Goal: Task Accomplishment & Management: Complete application form

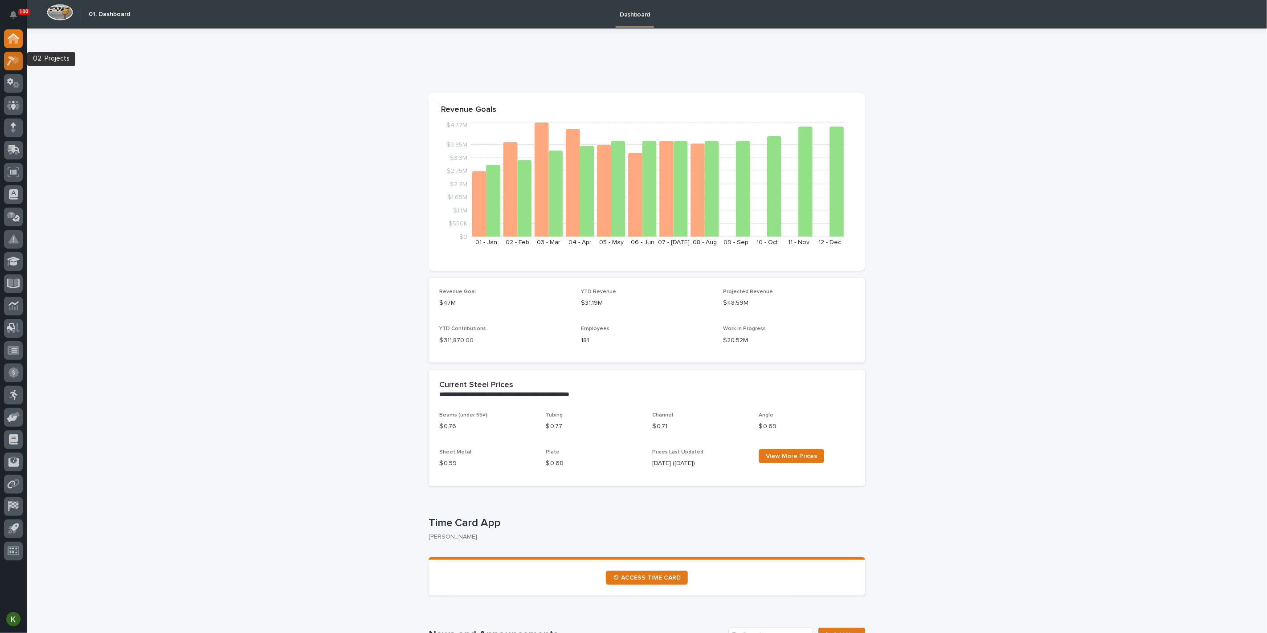
click at [12, 61] on icon at bounding box center [13, 61] width 13 height 10
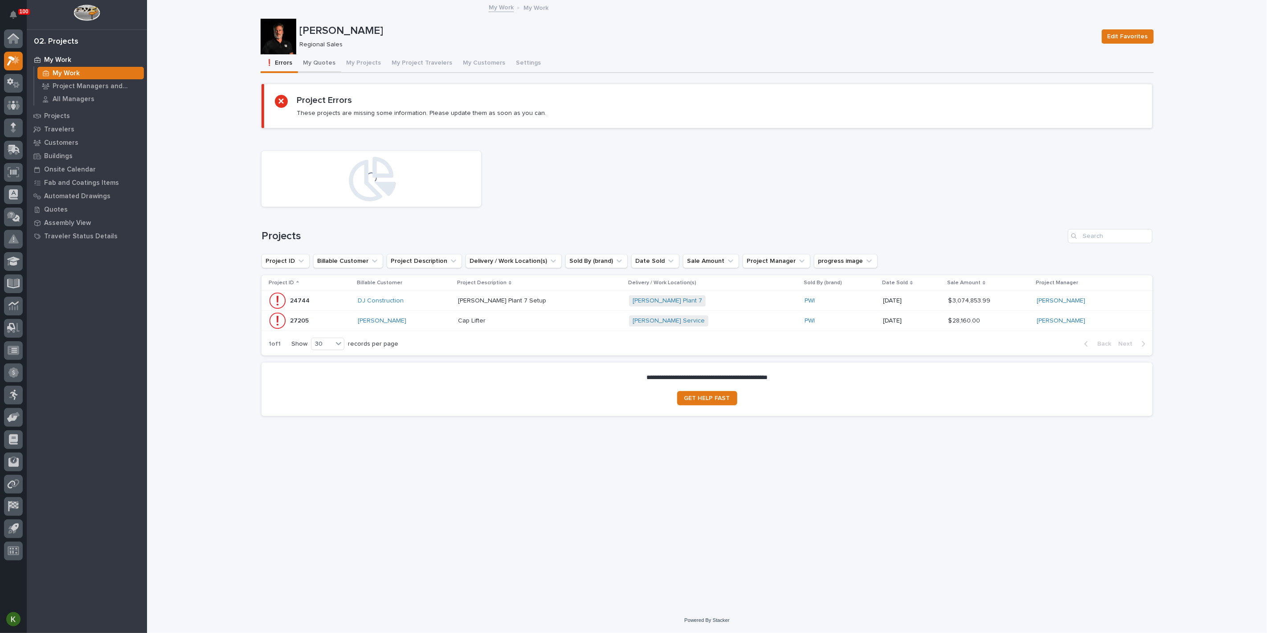
click at [324, 67] on button "My Quotes" at bounding box center [319, 63] width 43 height 19
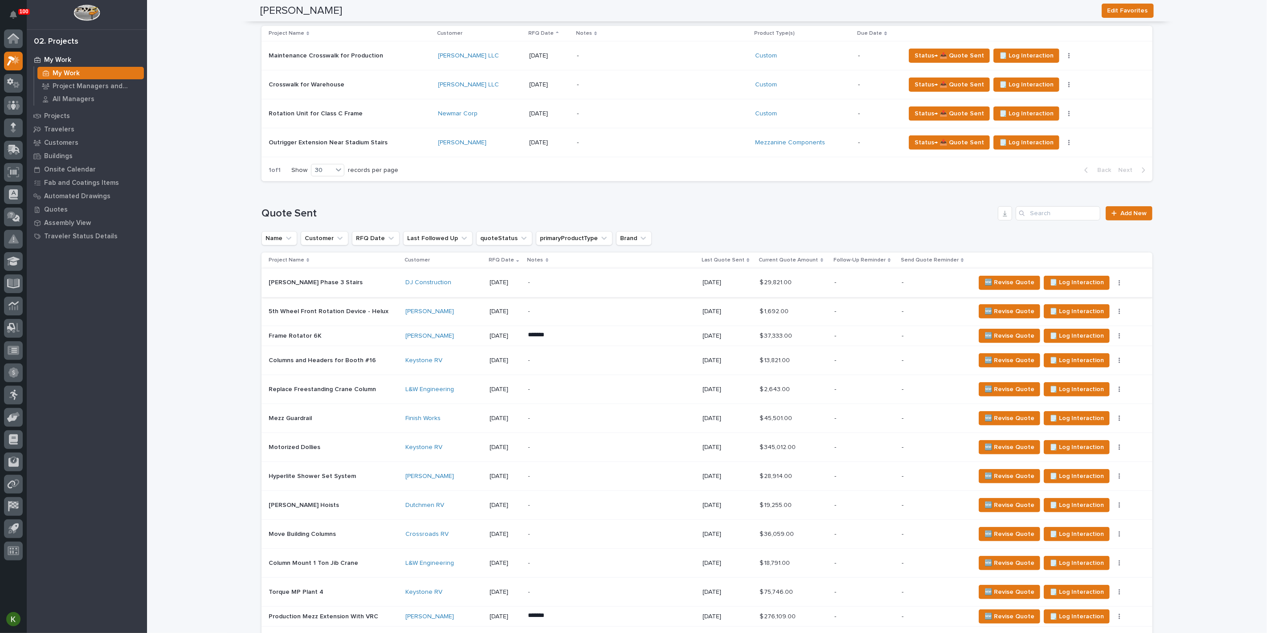
scroll to position [297, 0]
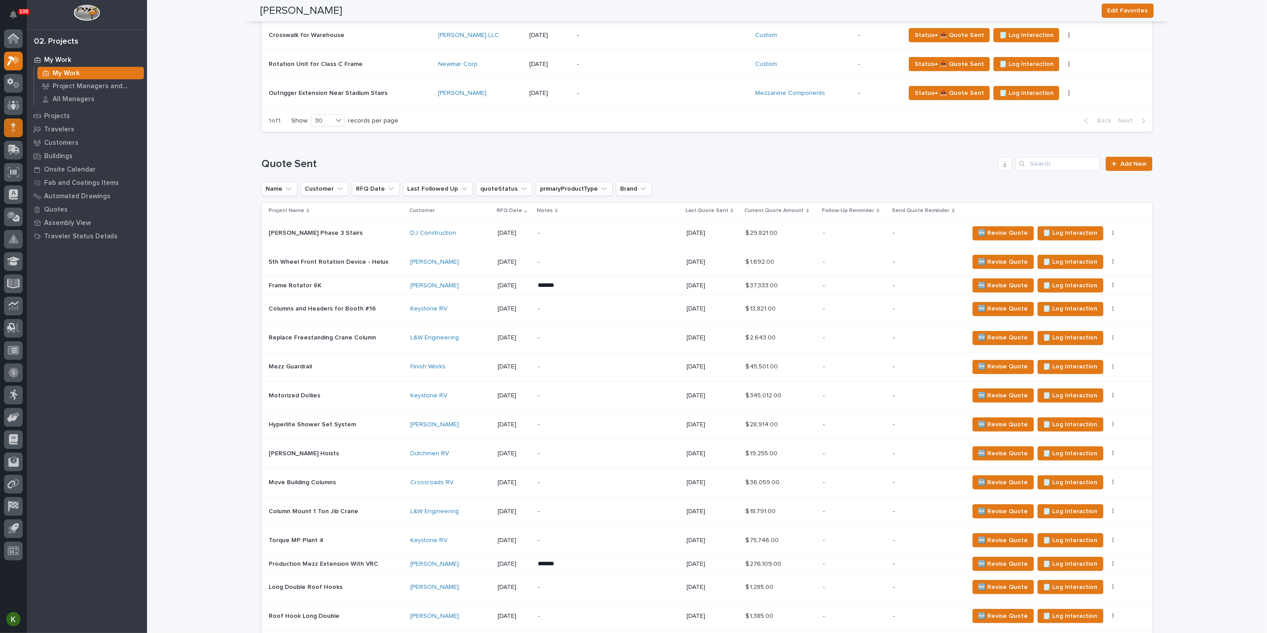
click at [12, 127] on icon at bounding box center [13, 124] width 5 height 5
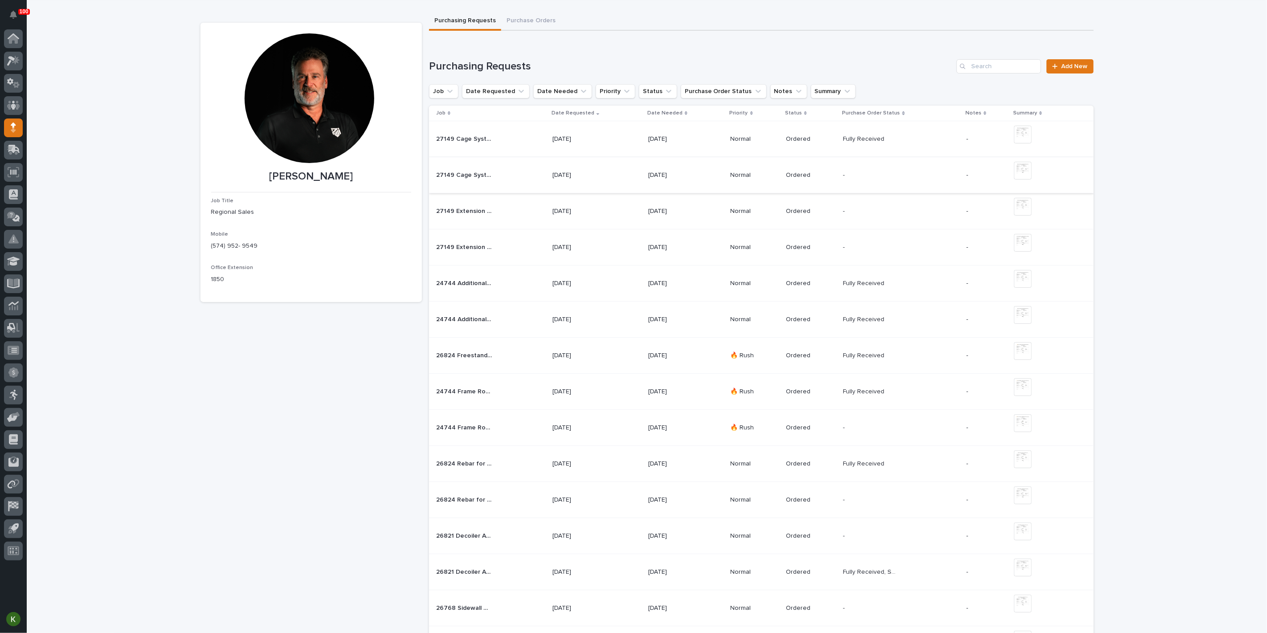
scroll to position [49, 0]
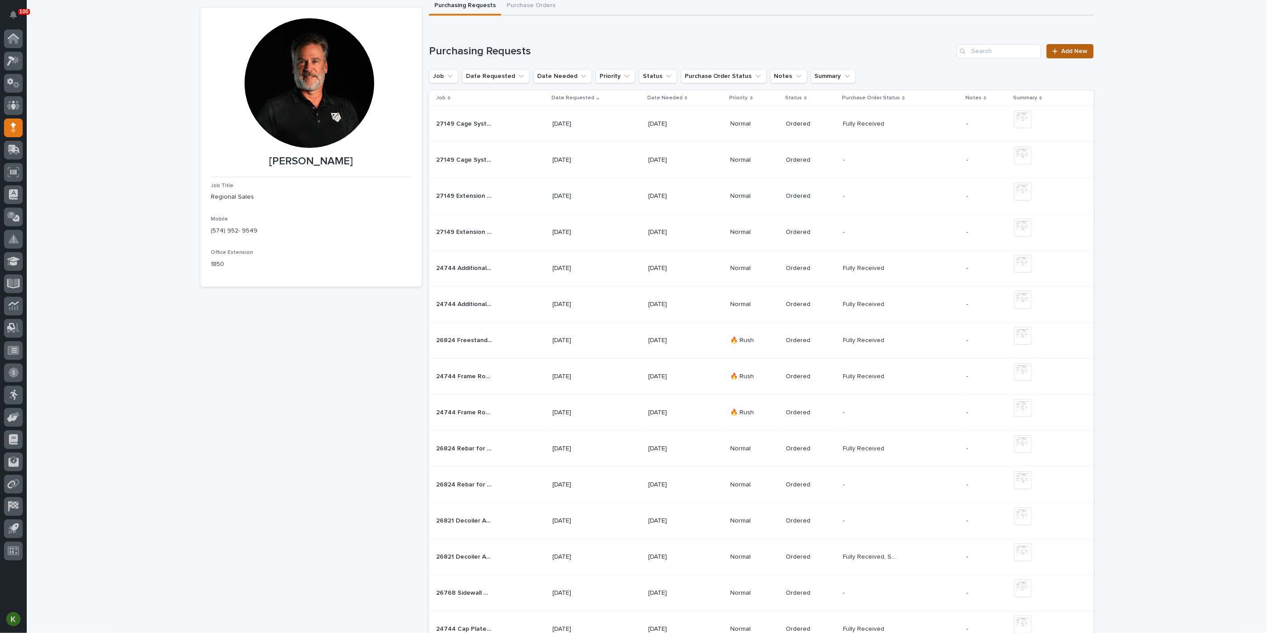
click at [1061, 54] on span "Add New" at bounding box center [1074, 51] width 26 height 6
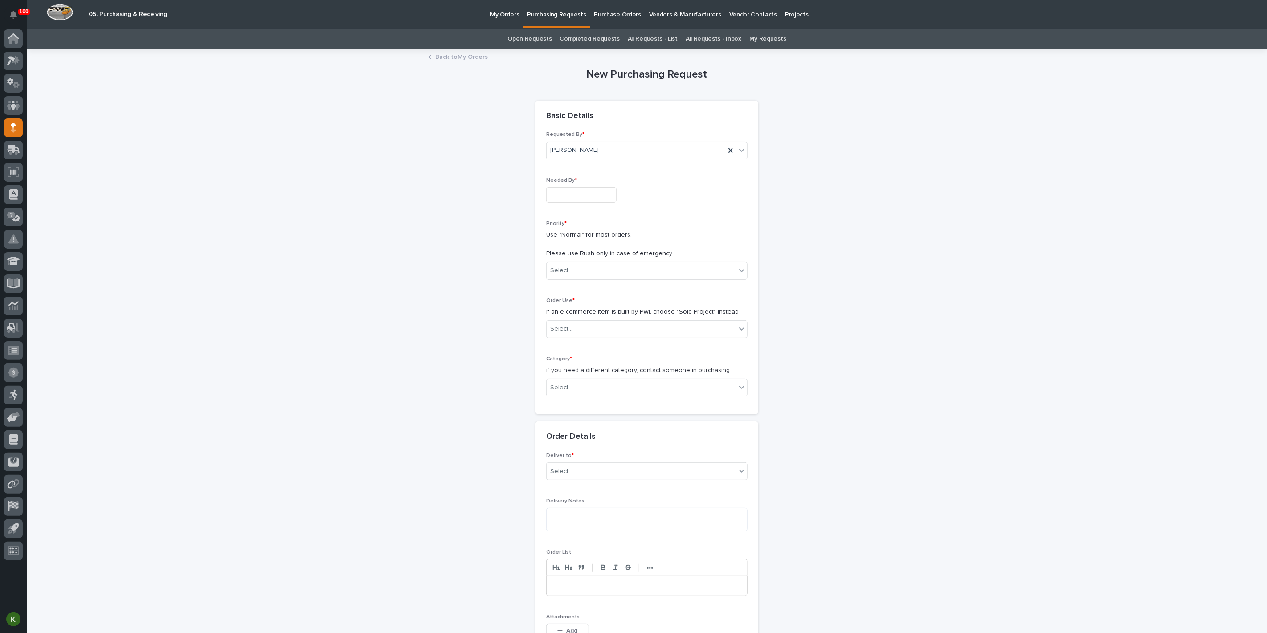
click at [556, 203] on input "text" at bounding box center [581, 195] width 70 height 16
click at [589, 145] on div "17" at bounding box center [595, 151] width 12 height 12
type input "**********"
click at [563, 275] on div "Select..." at bounding box center [561, 270] width 22 height 9
click at [560, 317] on p "if an e-commerce item is built by PWI, choose "Sold Project" instead" at bounding box center [646, 311] width 201 height 9
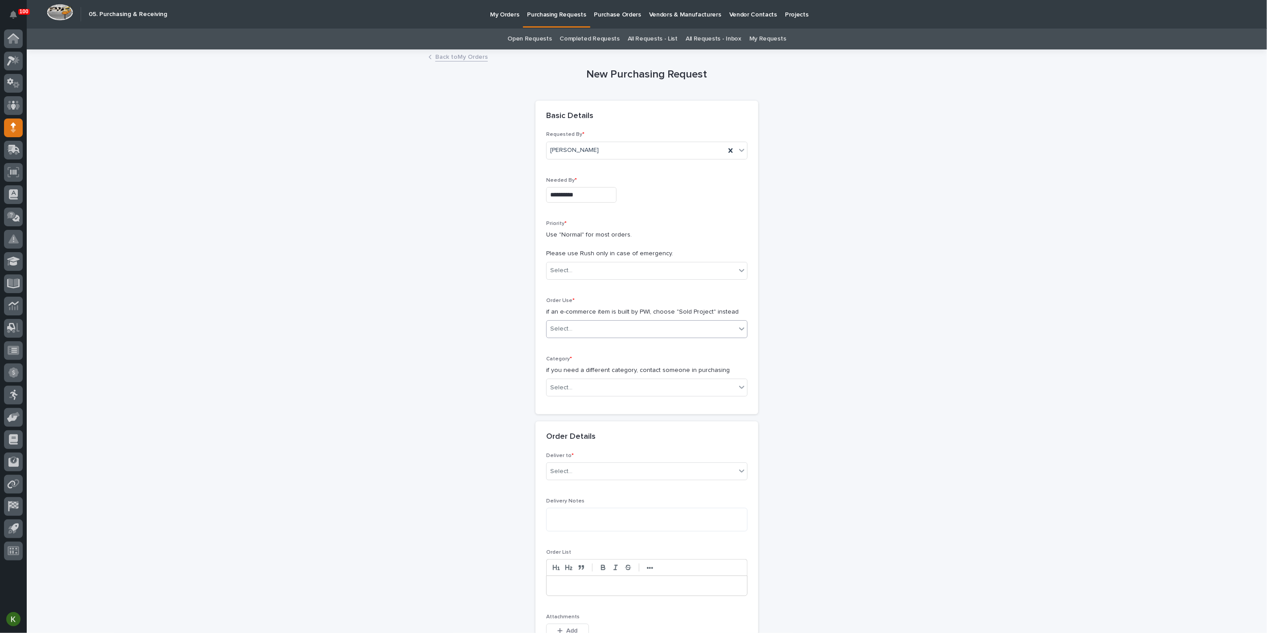
click at [559, 334] on div "Select..." at bounding box center [561, 328] width 22 height 9
click at [560, 414] on div "Sold Project" at bounding box center [643, 413] width 195 height 16
click at [581, 395] on div "Select..." at bounding box center [641, 387] width 189 height 15
click at [578, 599] on div "Steel" at bounding box center [643, 602] width 195 height 16
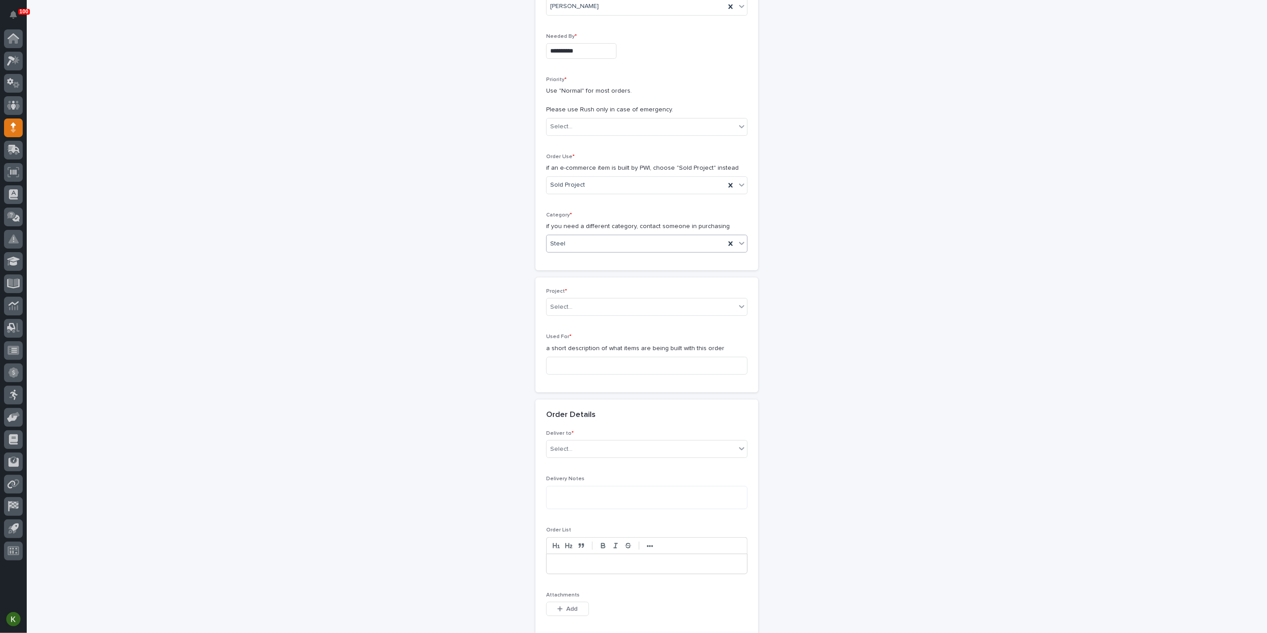
scroll to position [148, 0]
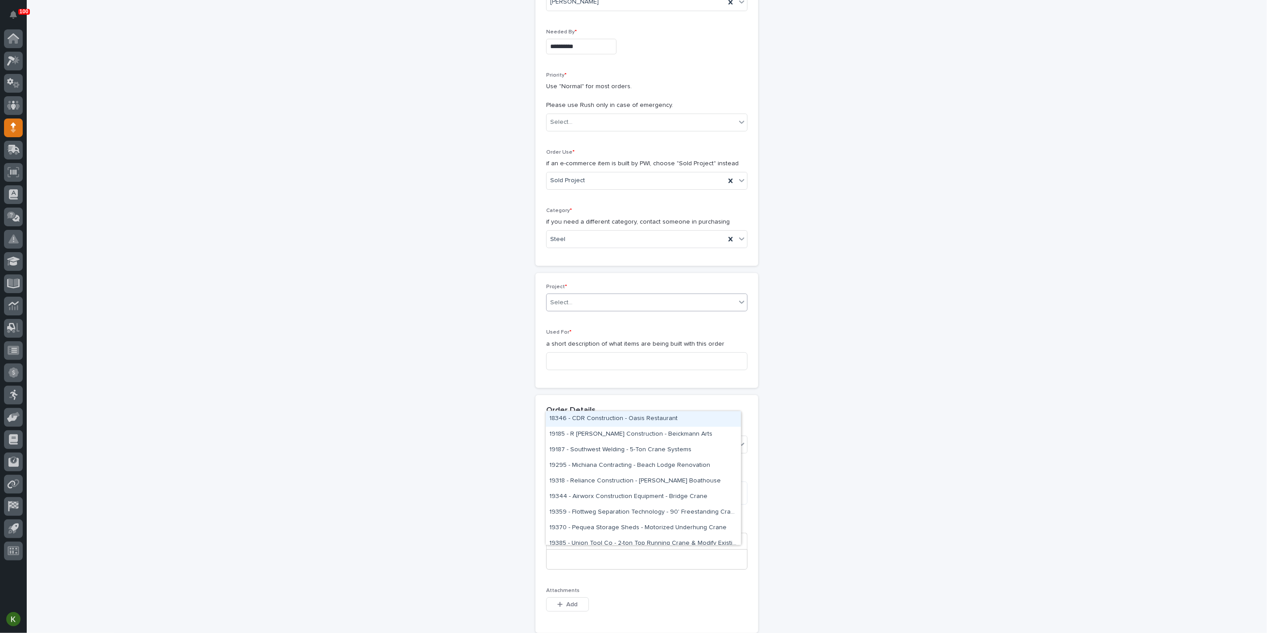
click at [608, 310] on div "Select..." at bounding box center [641, 302] width 189 height 15
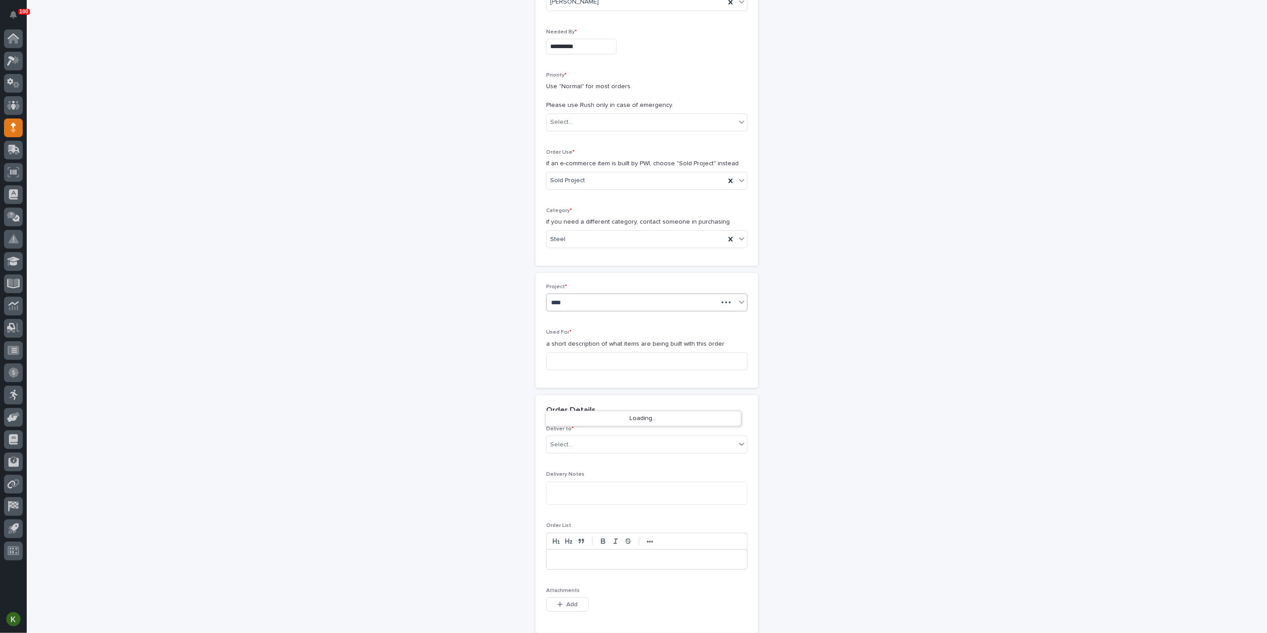
type input "*****"
click at [612, 418] on div "27170 - Keystone RV - 5th Wheel Front Rotational Device - Helux (2)" at bounding box center [643, 419] width 195 height 16
click at [587, 370] on input at bounding box center [646, 361] width 201 height 18
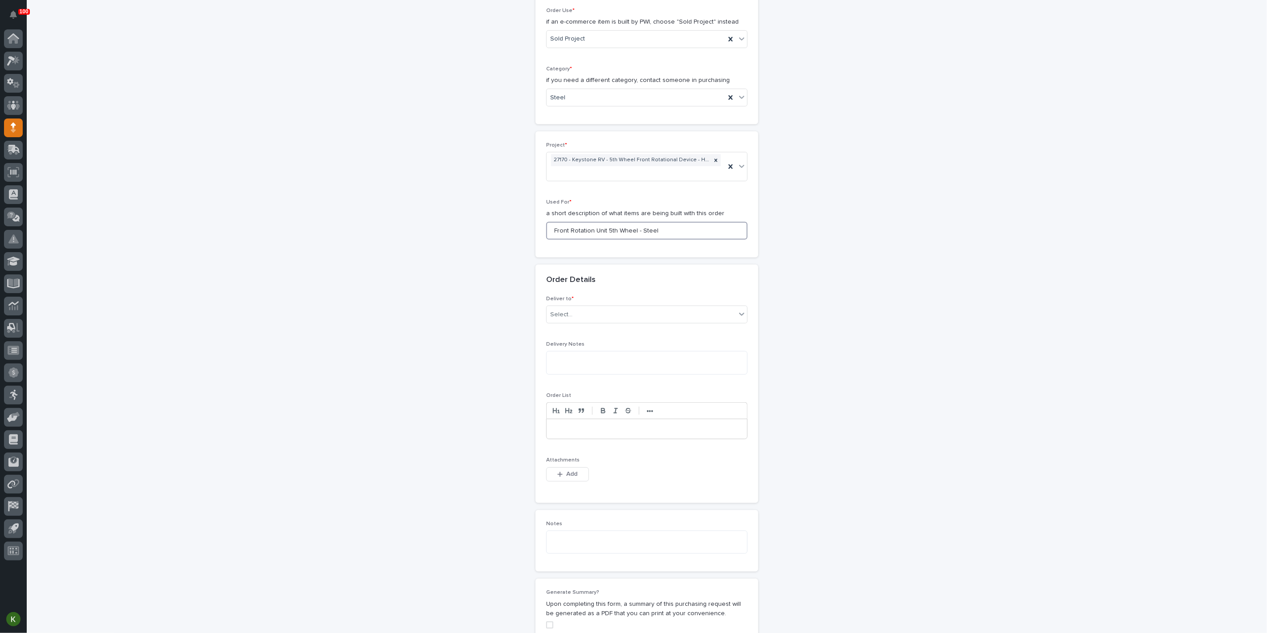
scroll to position [305, 0]
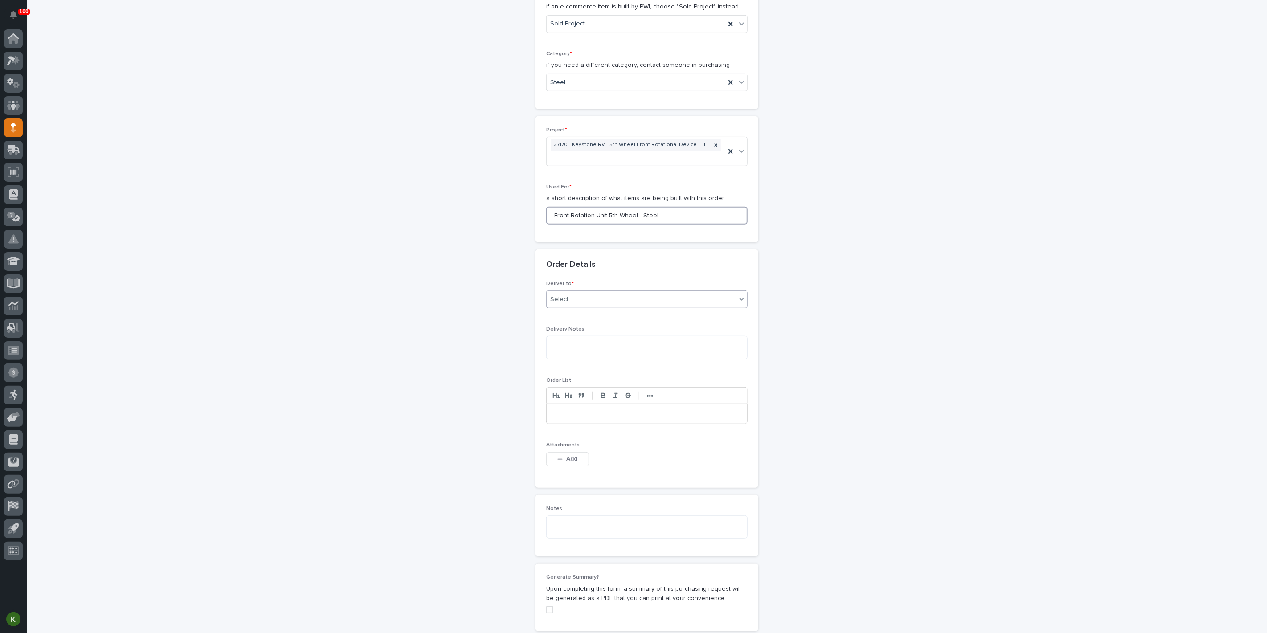
type input "Front Rotation Unit 5th Wheel - Steel"
click at [605, 307] on div "Select..." at bounding box center [641, 299] width 189 height 15
click at [596, 460] on div "PWI" at bounding box center [643, 463] width 195 height 16
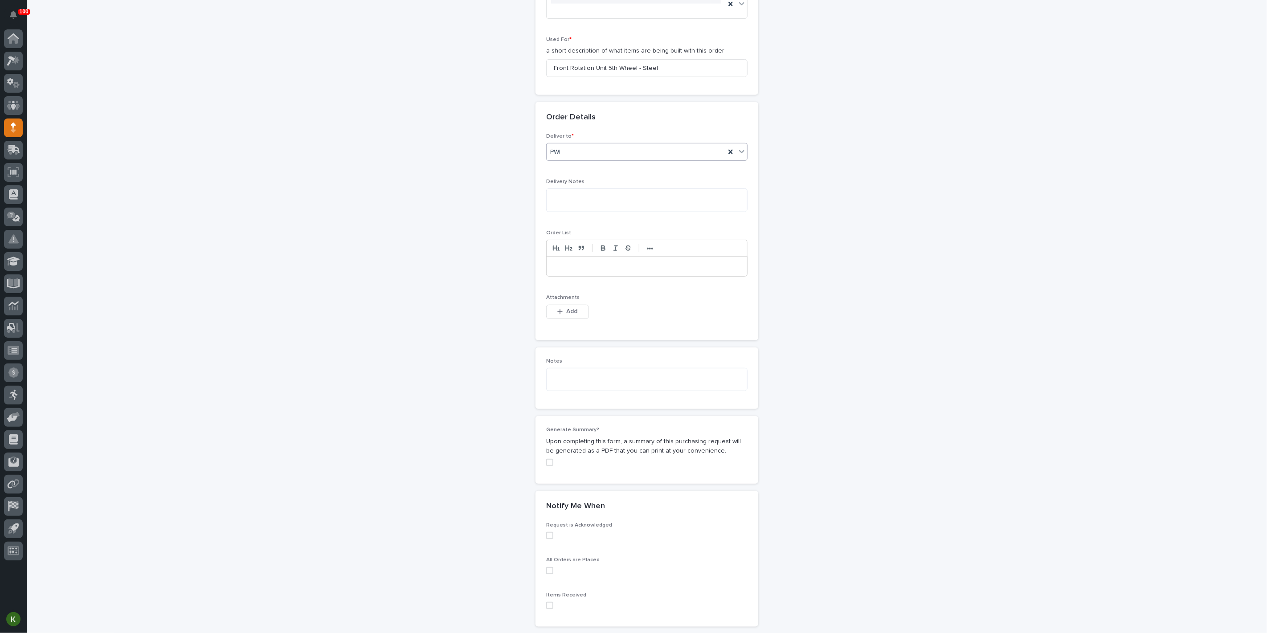
scroll to position [453, 0]
click at [567, 318] on button "Add" at bounding box center [567, 311] width 43 height 14
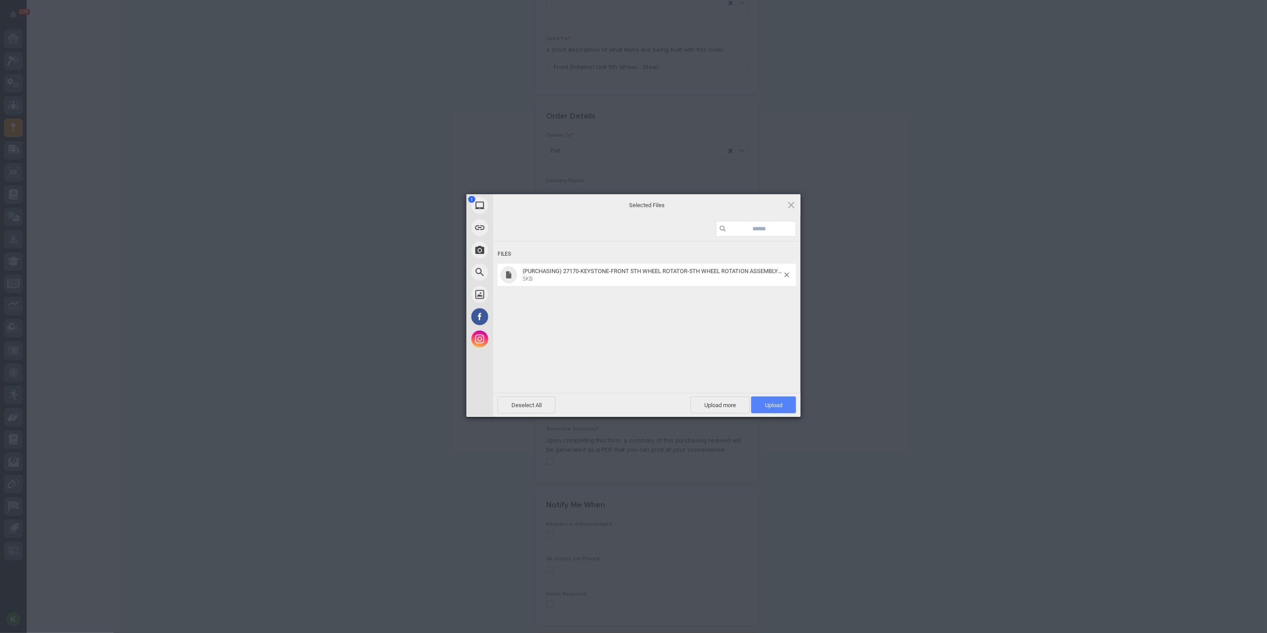
click at [766, 408] on span "Upload 1" at bounding box center [773, 405] width 17 height 7
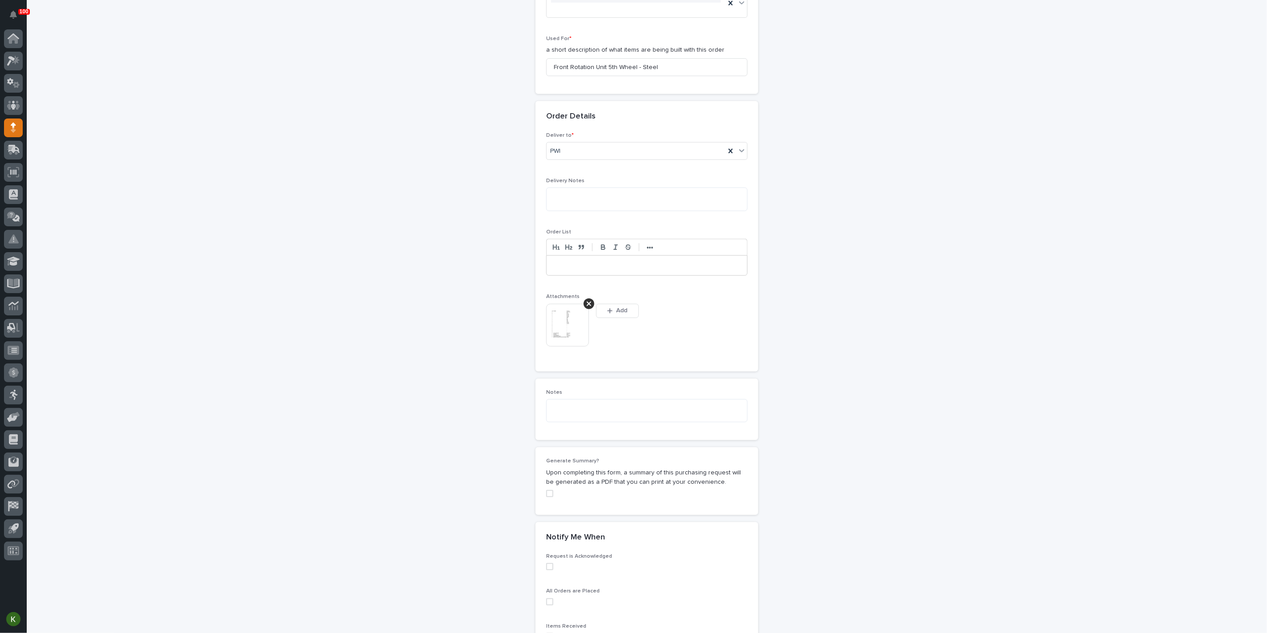
scroll to position [470, 0]
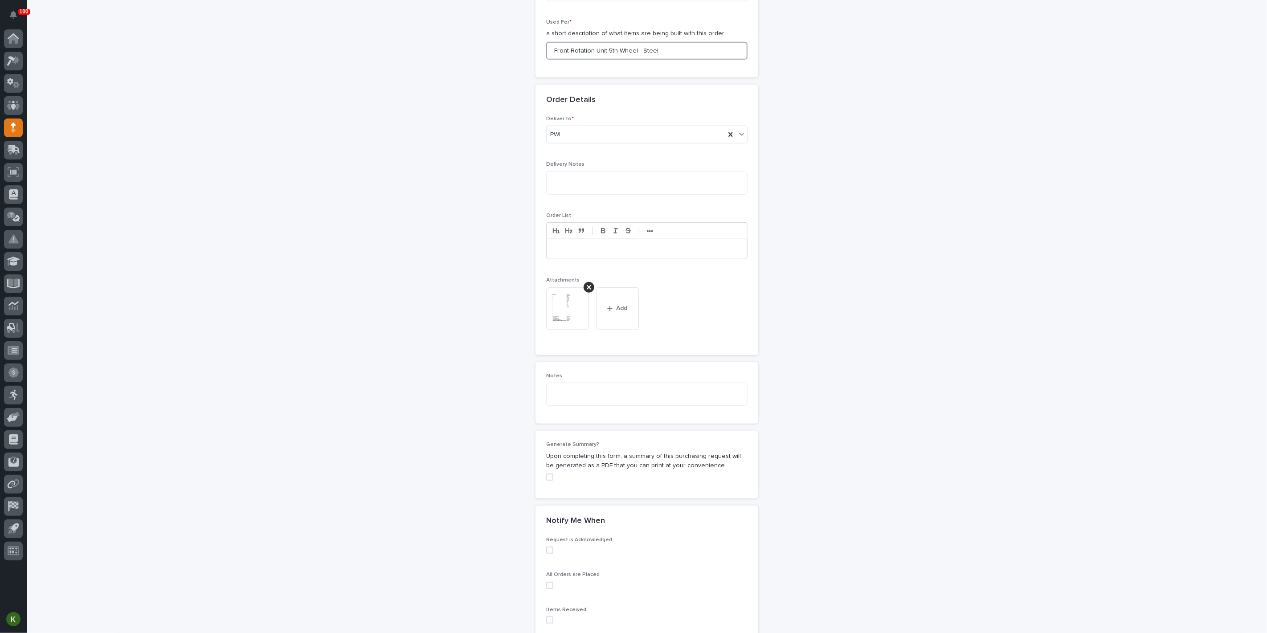
drag, startPoint x: 552, startPoint y: 181, endPoint x: 701, endPoint y: 189, distance: 149.0
click at [701, 67] on div "Used For * a short description of what items are being built with this order Fr…" at bounding box center [646, 43] width 201 height 48
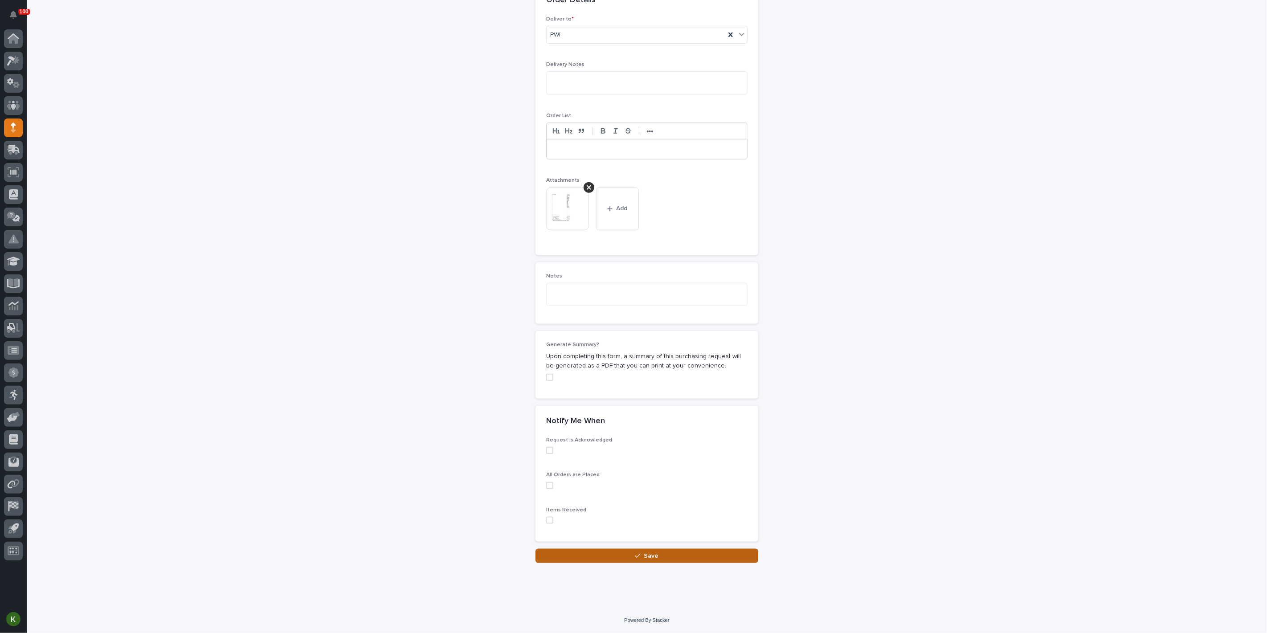
click at [589, 554] on button "Save" at bounding box center [646, 556] width 223 height 14
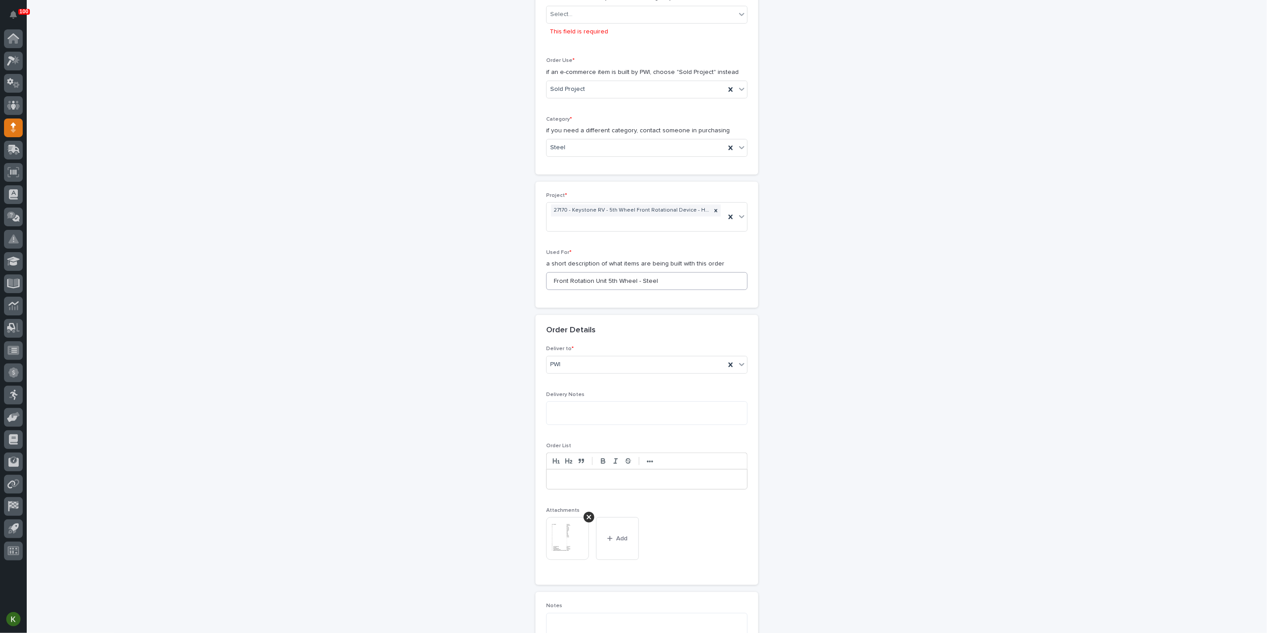
scroll to position [263, 0]
click at [620, 15] on div "Select..." at bounding box center [641, 7] width 189 height 15
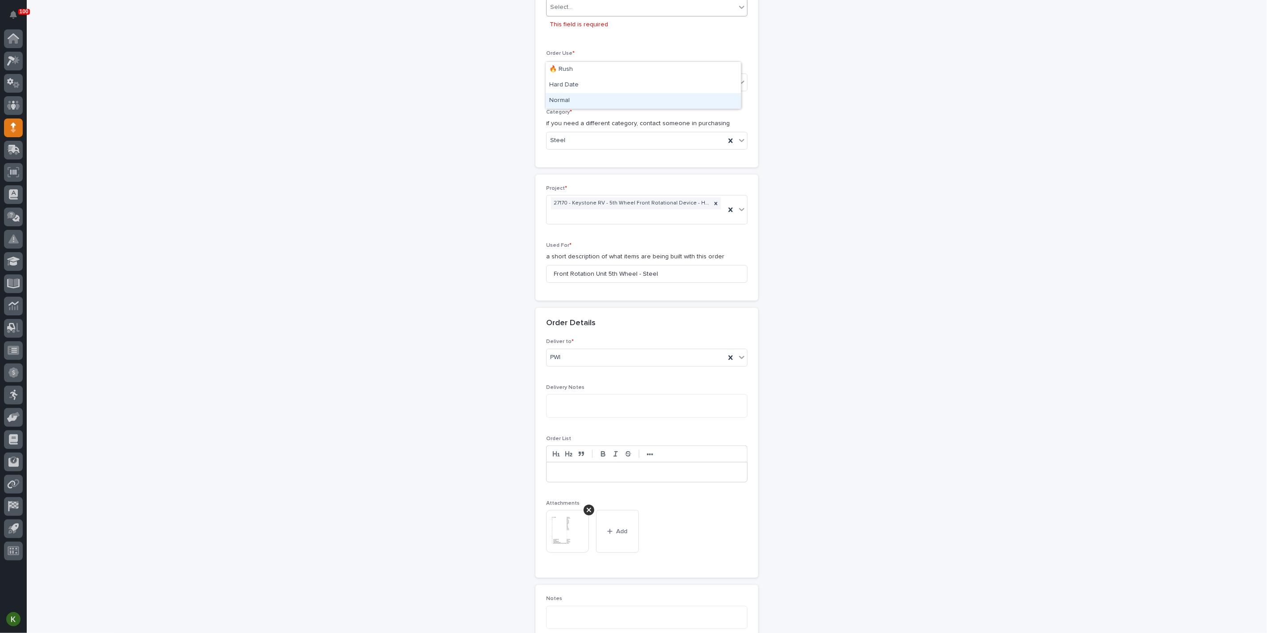
click at [611, 99] on div "Normal" at bounding box center [643, 101] width 195 height 16
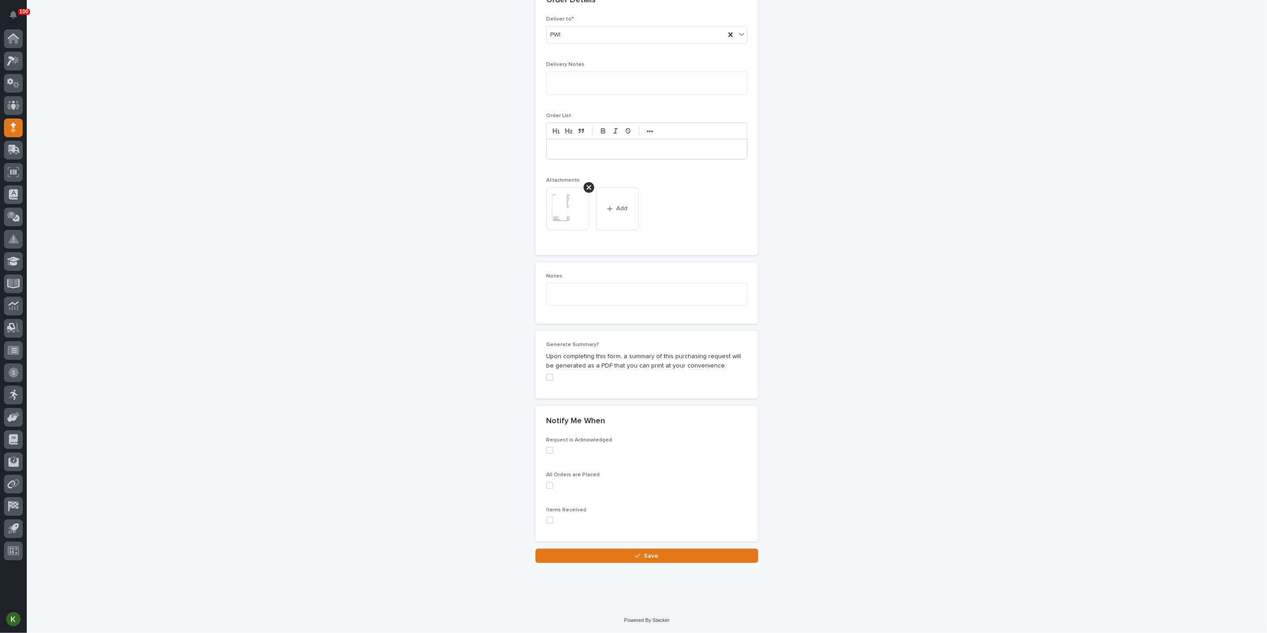
scroll to position [825, 0]
click at [621, 556] on button "Save" at bounding box center [646, 556] width 223 height 14
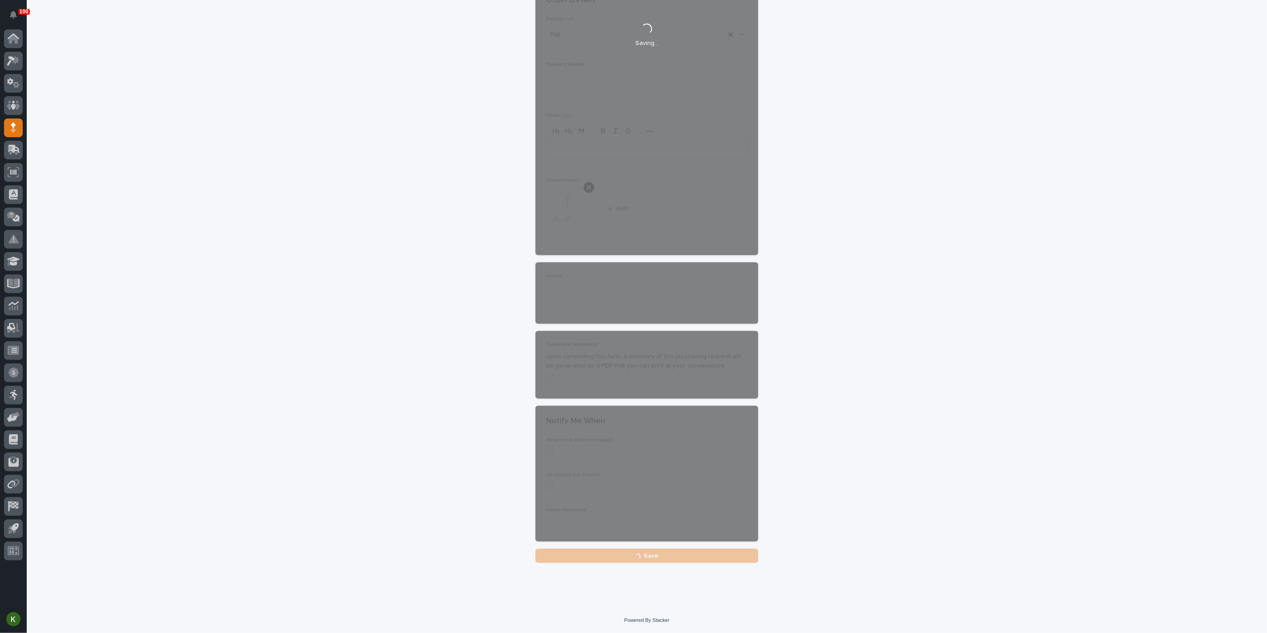
scroll to position [653, 0]
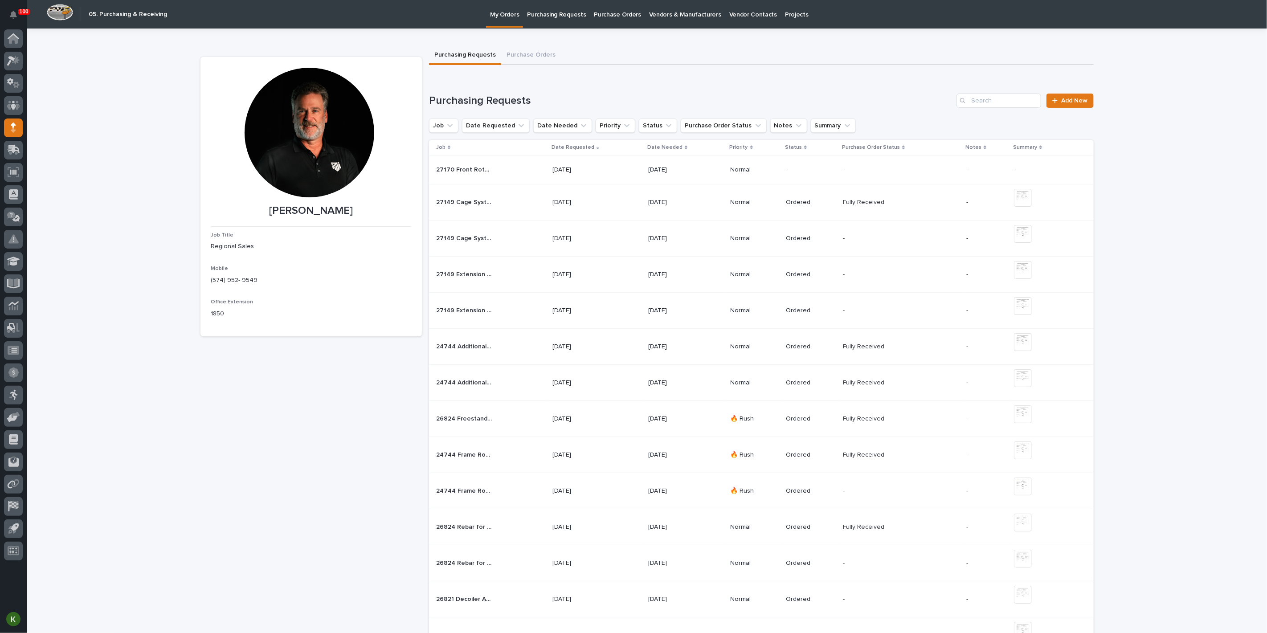
click at [517, 177] on div "27170 Front Rotation Unit 5th Wheel - Steel 27170 Front Rotation Unit 5th Wheel…" at bounding box center [490, 170] width 109 height 15
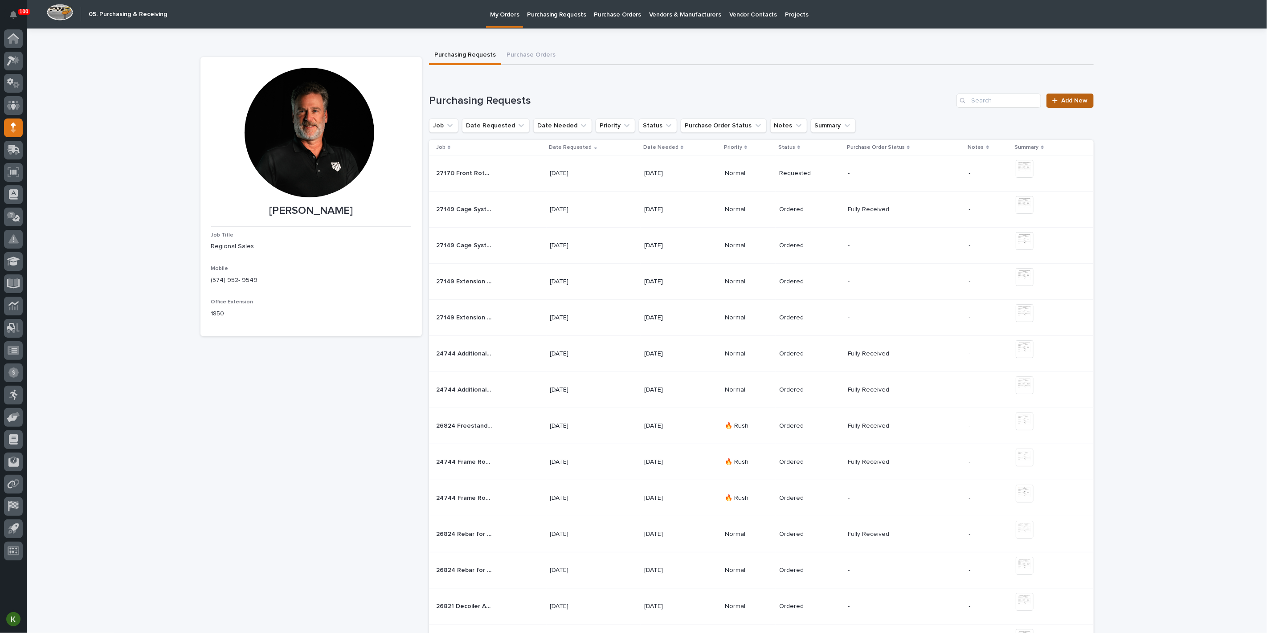
click at [1061, 104] on span "Add New" at bounding box center [1074, 101] width 26 height 6
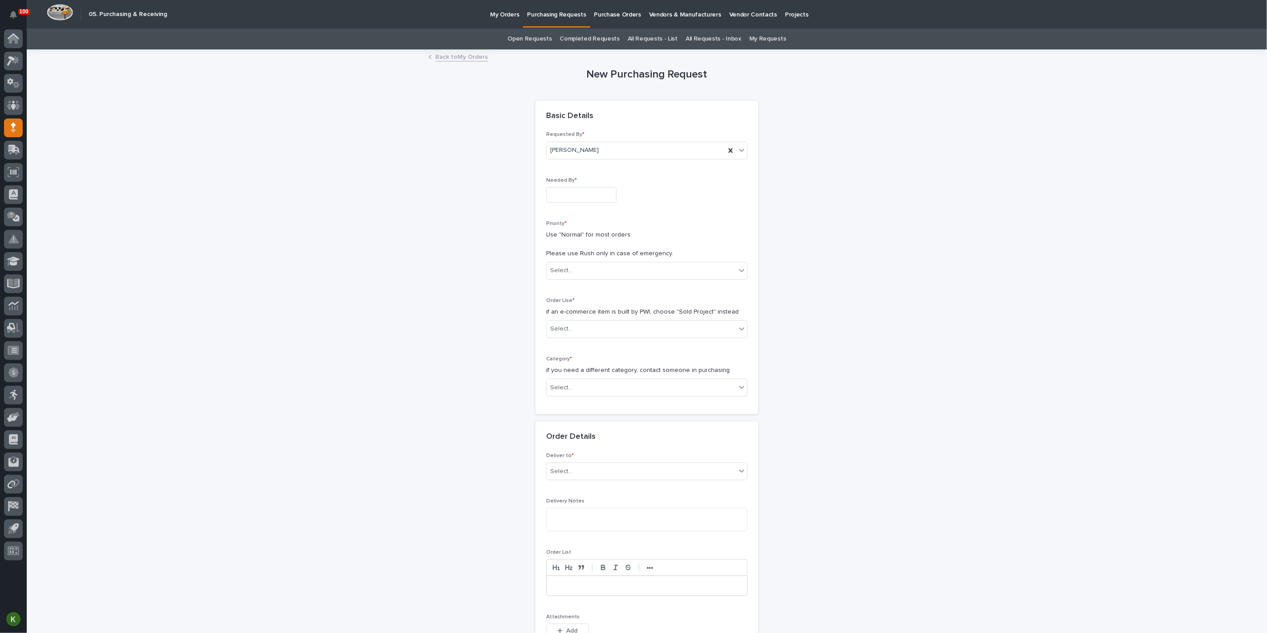
click at [586, 203] on input "text" at bounding box center [581, 195] width 70 height 16
click at [589, 145] on div "17" at bounding box center [595, 151] width 12 height 12
type input "**********"
click at [581, 278] on div "Select..." at bounding box center [641, 270] width 189 height 15
click at [574, 363] on div "Normal" at bounding box center [643, 364] width 195 height 16
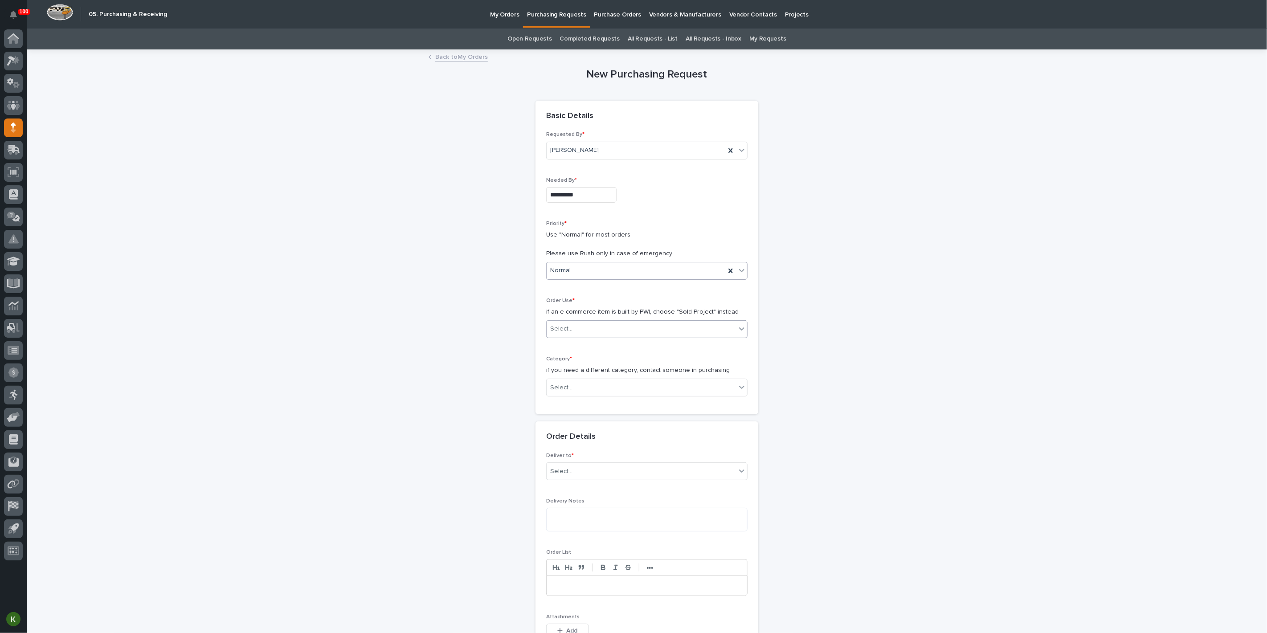
click at [572, 334] on div "Select..." at bounding box center [561, 328] width 22 height 9
click at [587, 415] on div "Sold Project" at bounding box center [643, 413] width 195 height 16
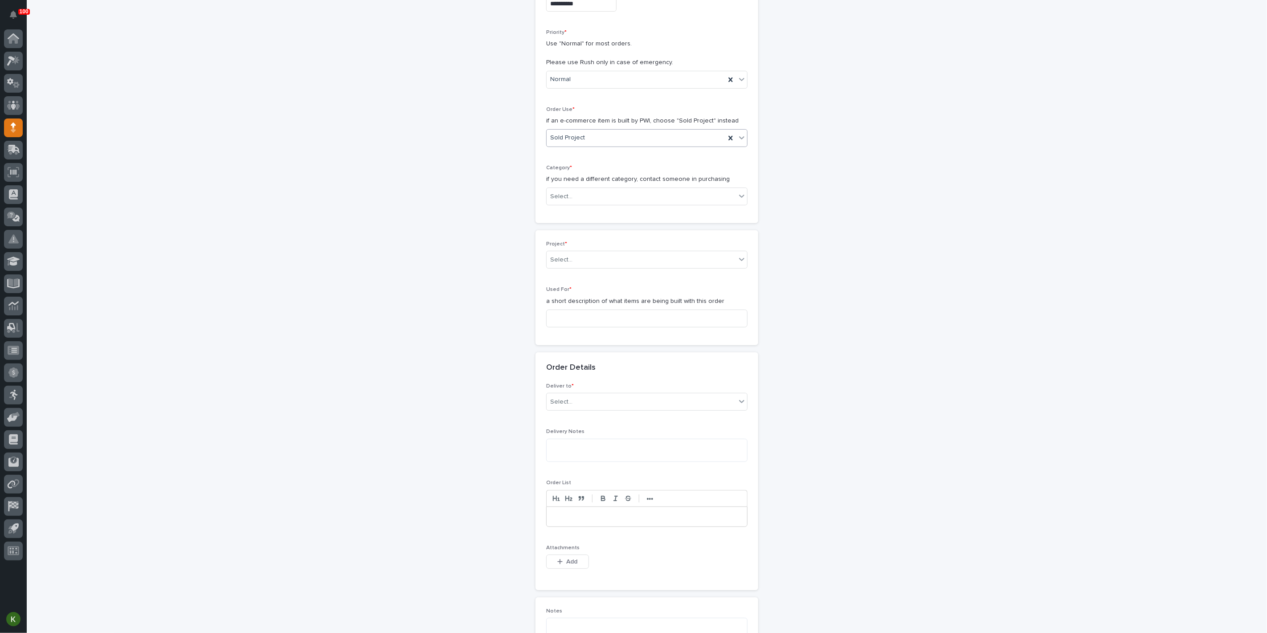
scroll to position [196, 0]
click at [604, 199] on div "Select..." at bounding box center [641, 191] width 189 height 15
click at [609, 371] on div "Parts & Hardware" at bounding box center [643, 375] width 195 height 16
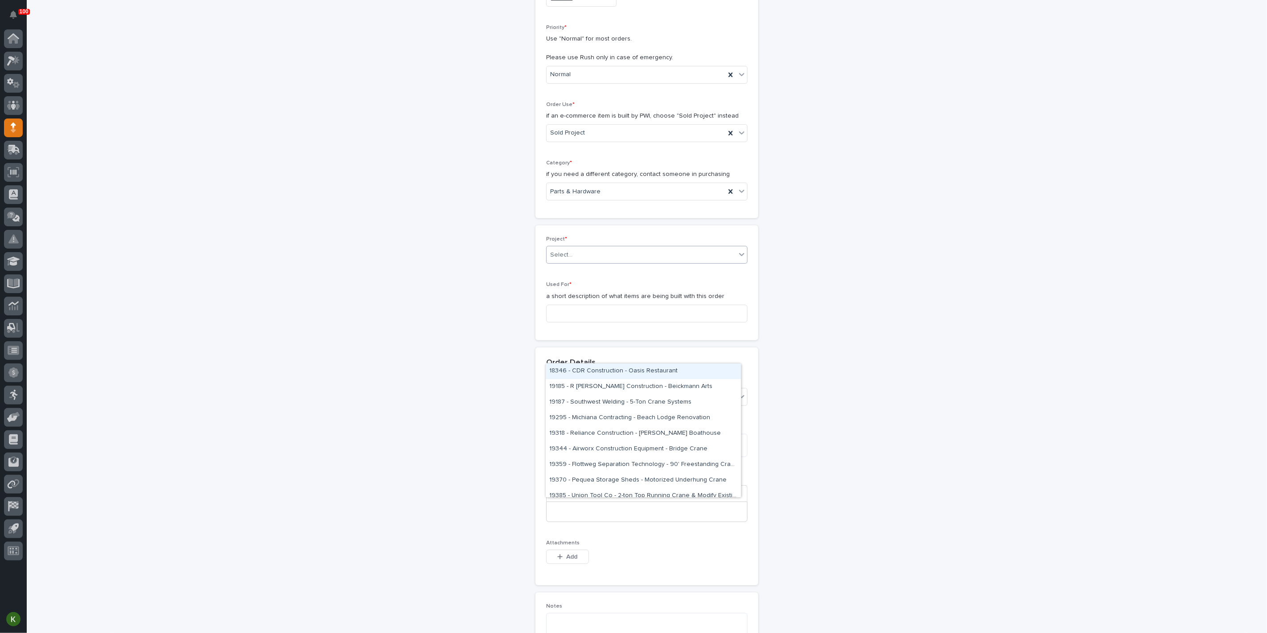
click at [585, 262] on div "Select..." at bounding box center [641, 255] width 189 height 15
type input "*****"
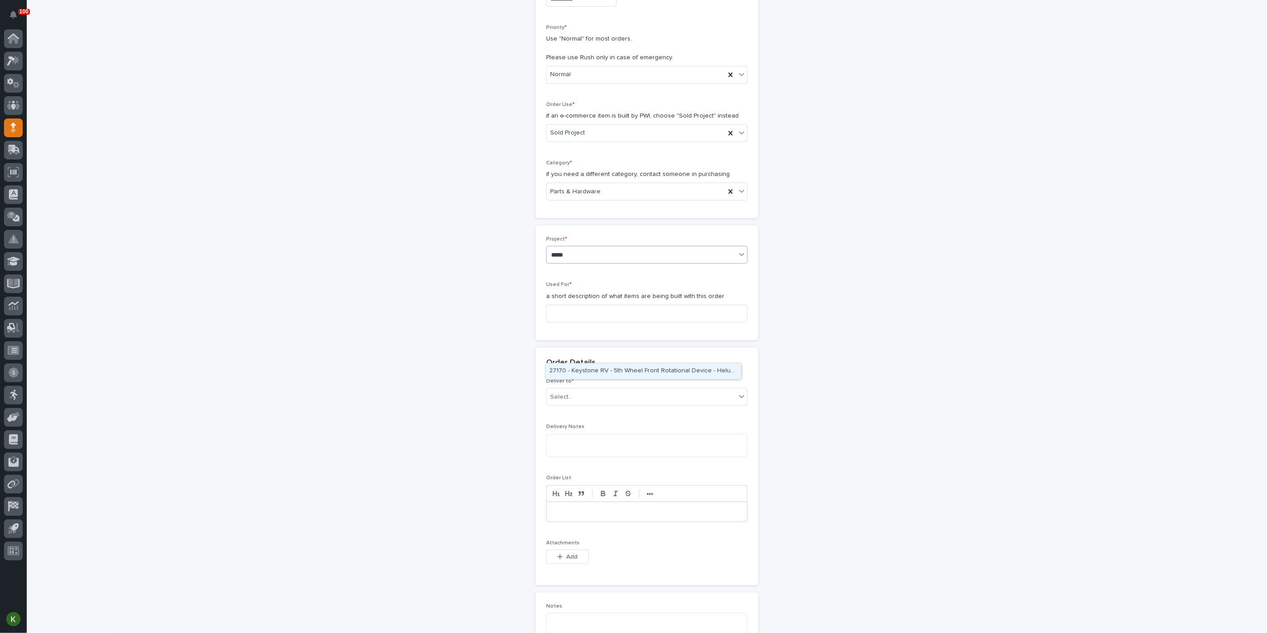
click at [599, 375] on div "27170 - Keystone RV - 5th Wheel Front Rotational Device - Helux (2)" at bounding box center [643, 371] width 195 height 16
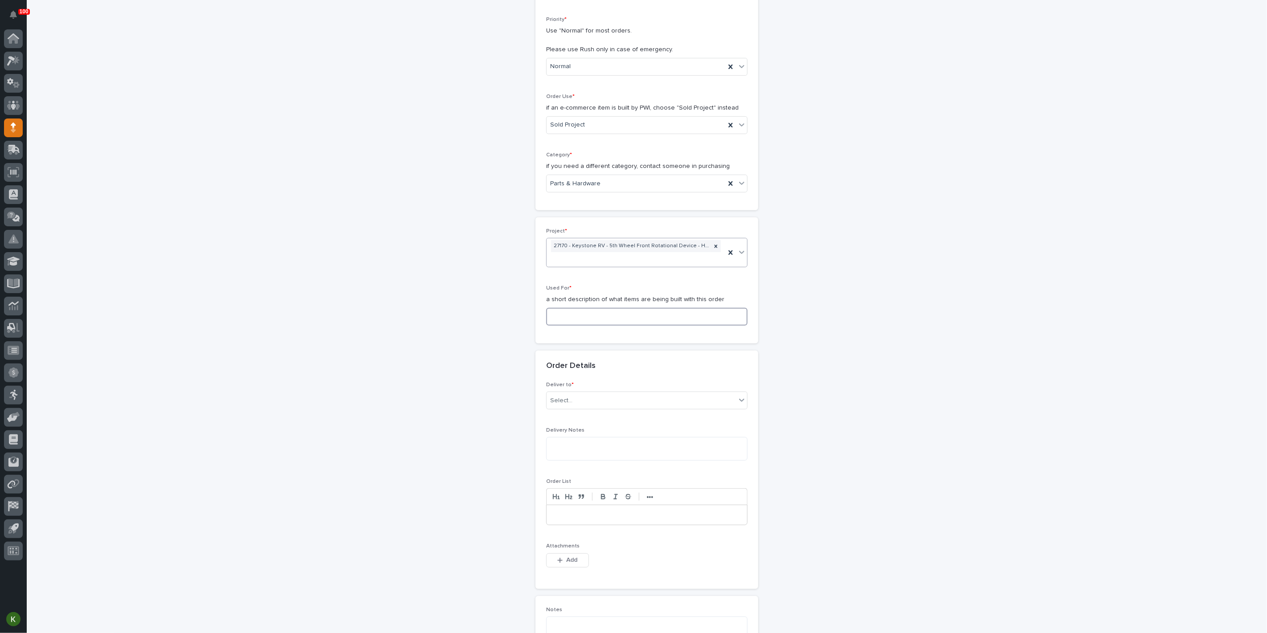
click at [582, 326] on input at bounding box center [646, 317] width 201 height 18
paste input "Front Rotation Unit 5th Wheel - Steel"
click at [687, 326] on input "Front Rotation Unit 5th Wheel - Steel" at bounding box center [646, 317] width 201 height 18
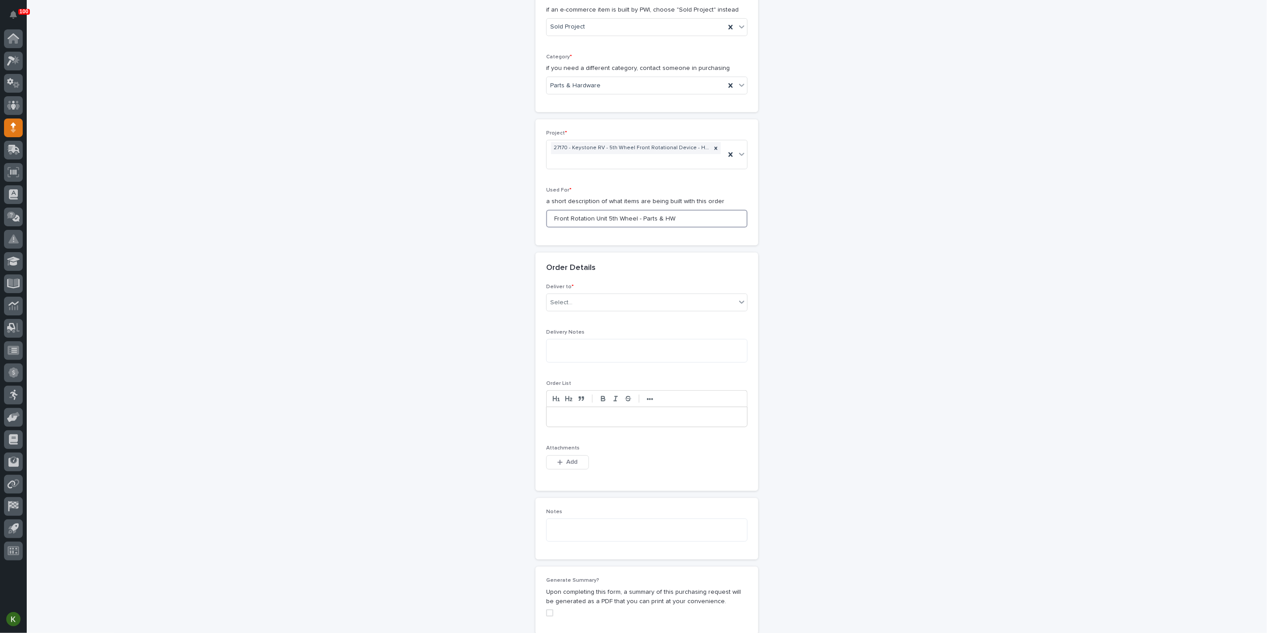
scroll to position [303, 0]
type input "Front Rotation Unit 5th Wheel - Parts & HW"
click at [674, 309] on div "Select..." at bounding box center [641, 301] width 189 height 15
click at [657, 463] on div "PWI" at bounding box center [643, 465] width 195 height 16
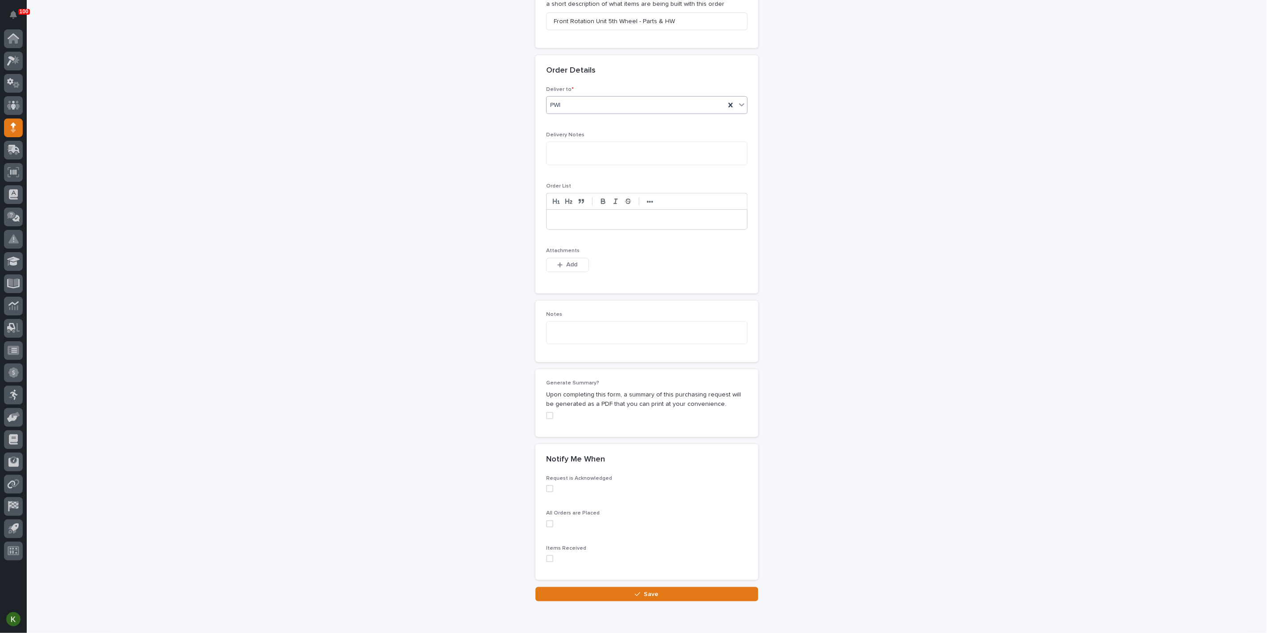
scroll to position [501, 0]
click at [567, 267] on span "Add" at bounding box center [572, 263] width 11 height 8
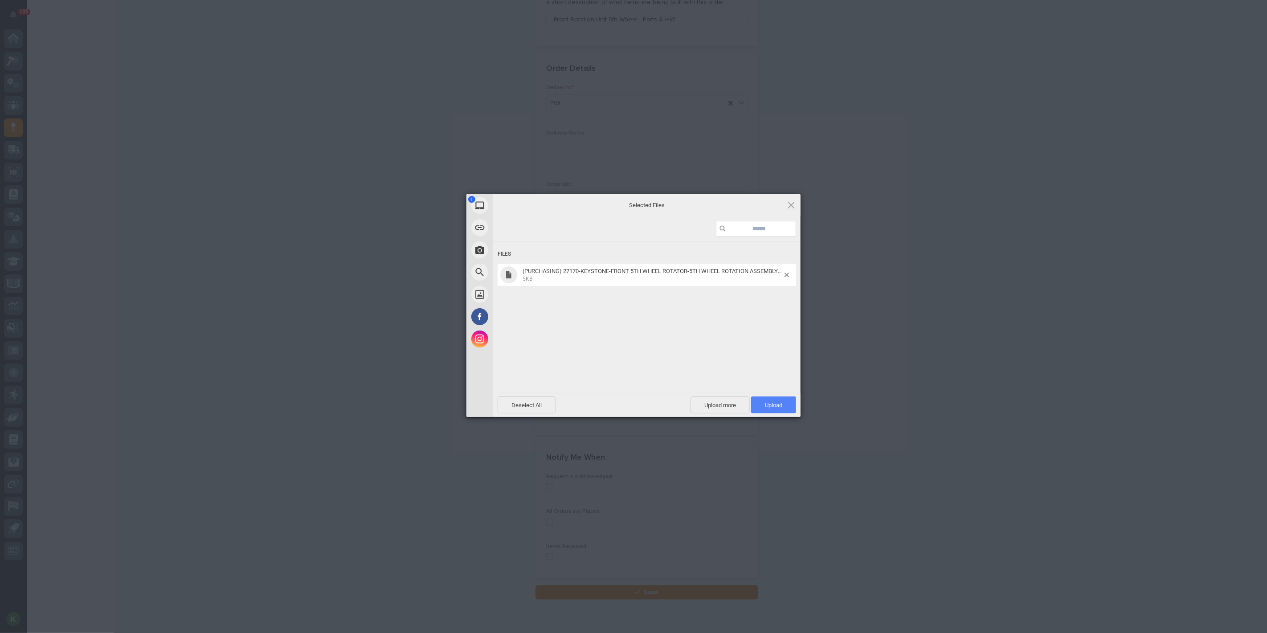
click at [768, 403] on span "Upload 1" at bounding box center [773, 405] width 17 height 7
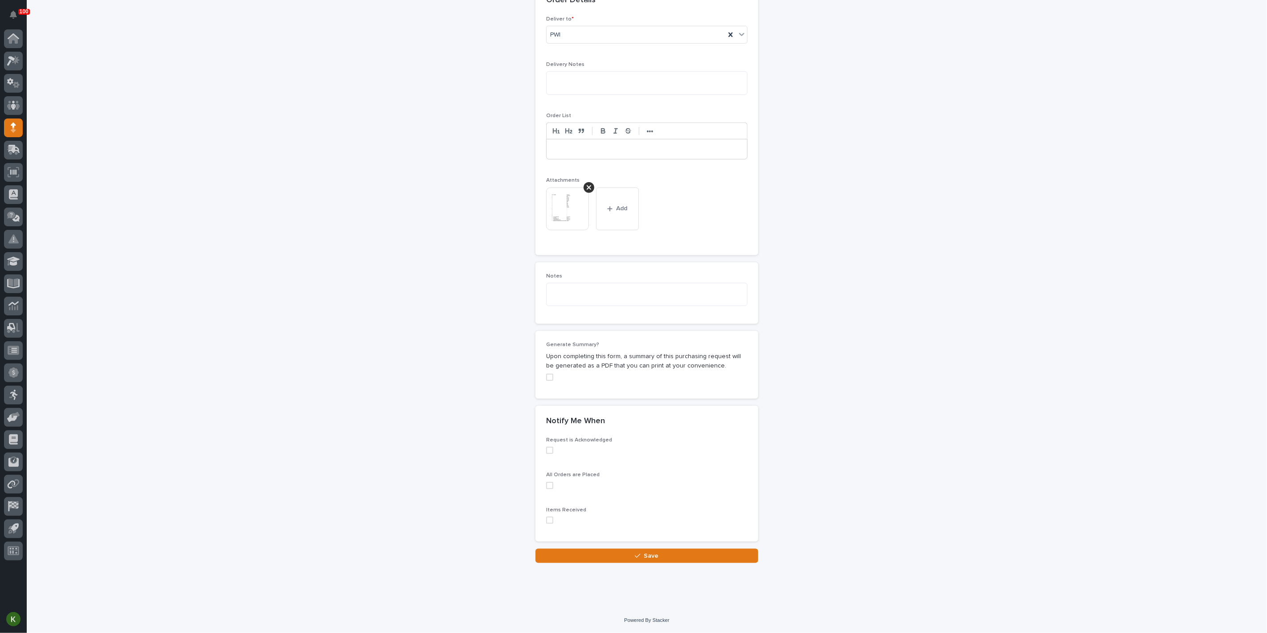
scroll to position [825, 0]
click at [673, 559] on button "Save" at bounding box center [646, 556] width 223 height 14
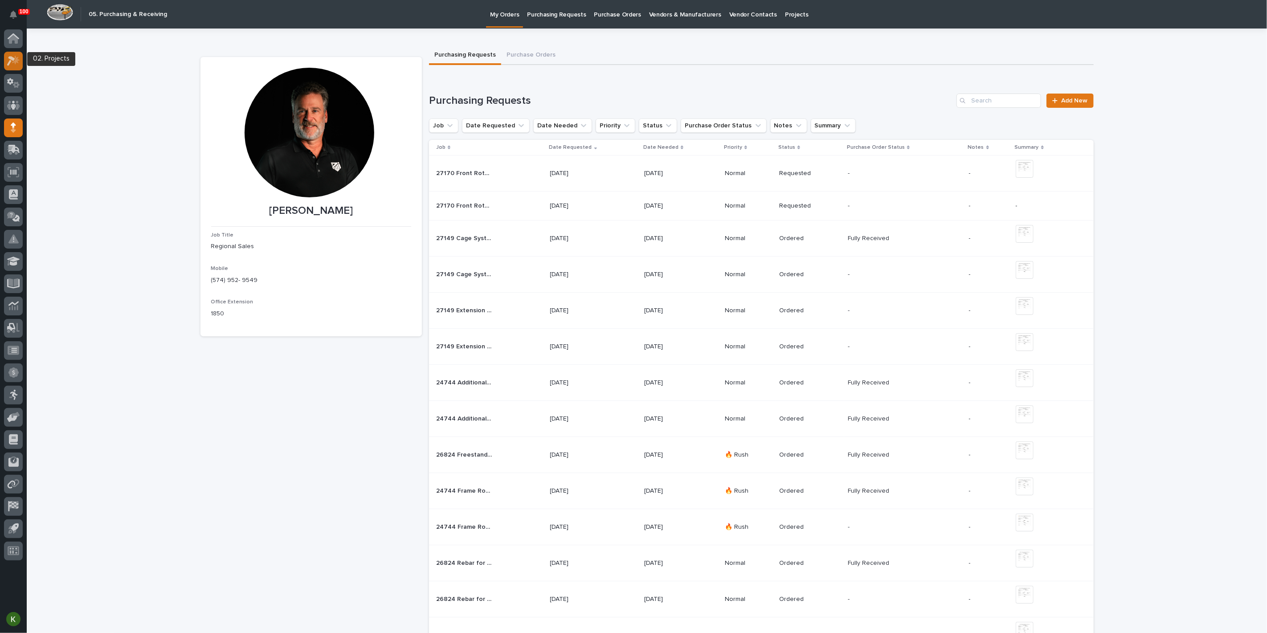
click at [12, 64] on icon at bounding box center [13, 61] width 13 height 10
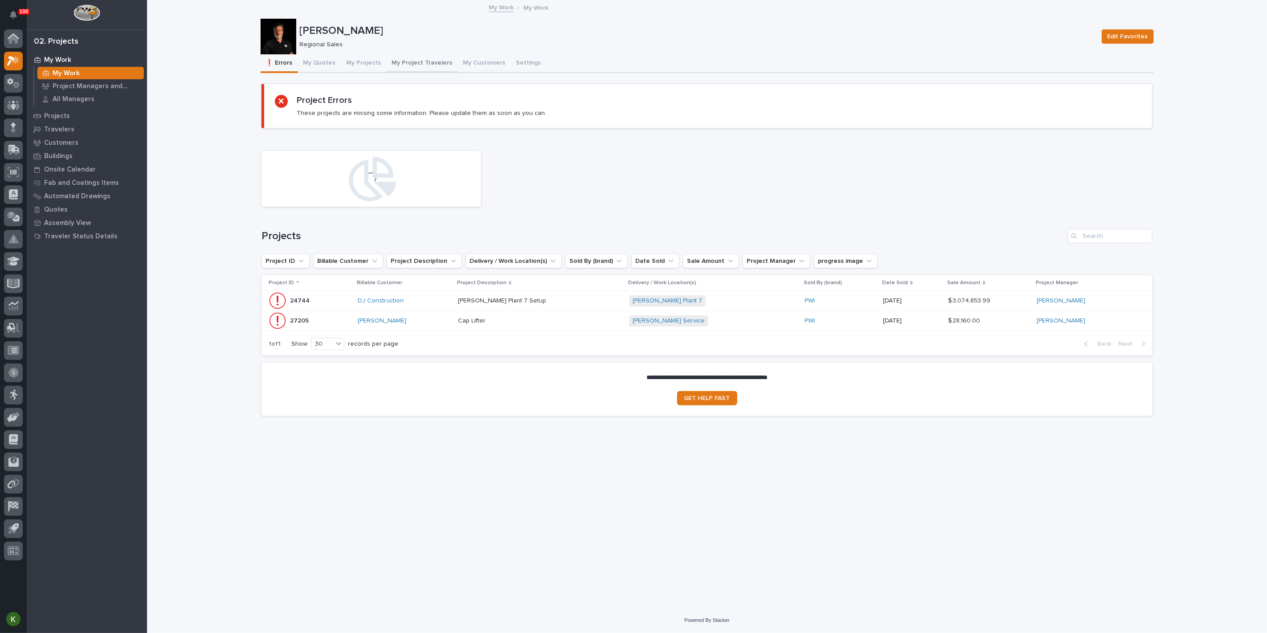
click at [458, 72] on button "My Project Travelers" at bounding box center [422, 63] width 71 height 19
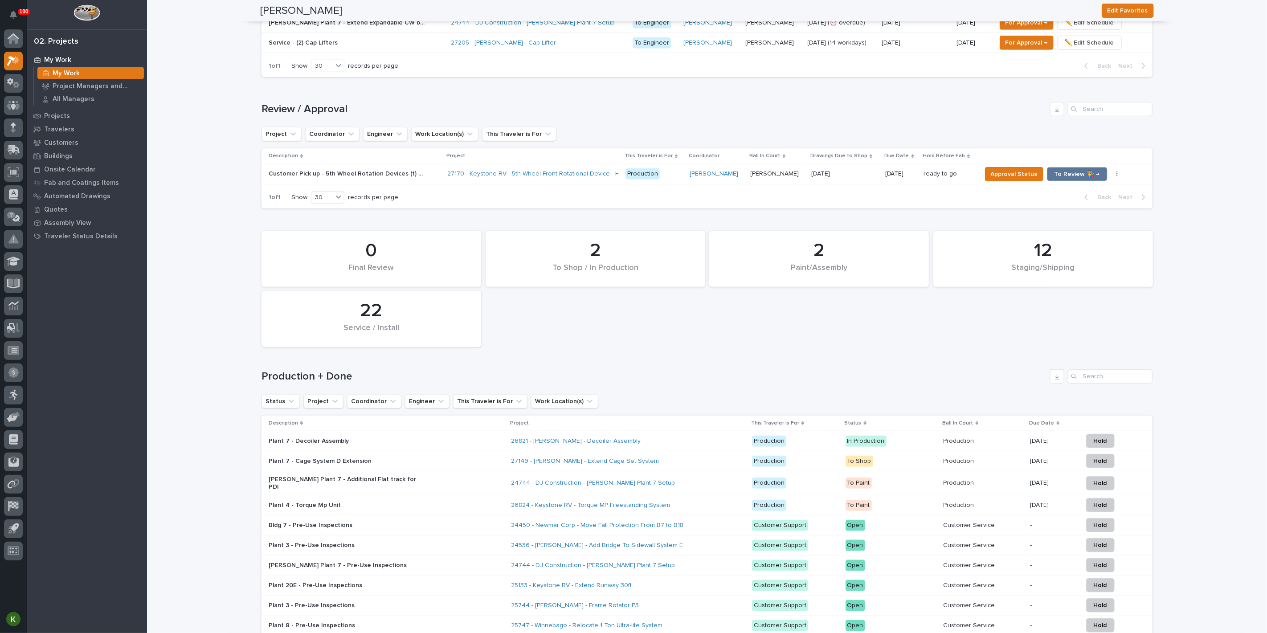
scroll to position [544, 0]
click at [1066, 179] on span "To Review 👨‍🏭 →" at bounding box center [1076, 173] width 45 height 11
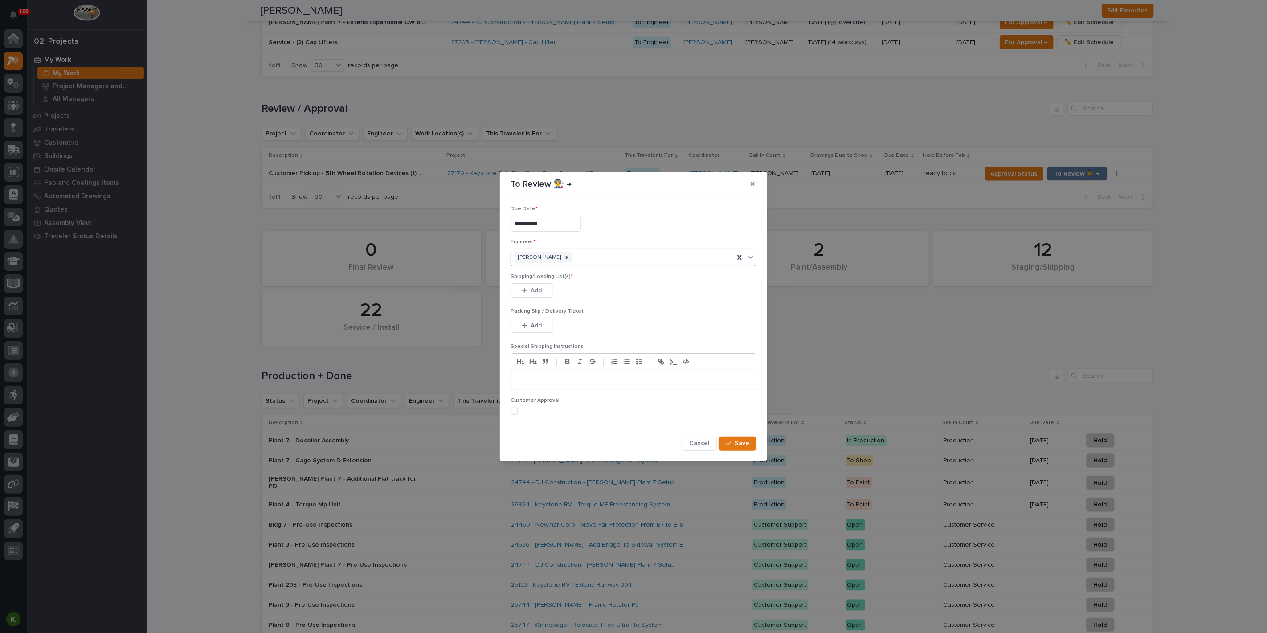
drag, startPoint x: 546, startPoint y: 300, endPoint x: 684, endPoint y: 268, distance: 142.3
click at [542, 294] on span "Add" at bounding box center [536, 290] width 11 height 8
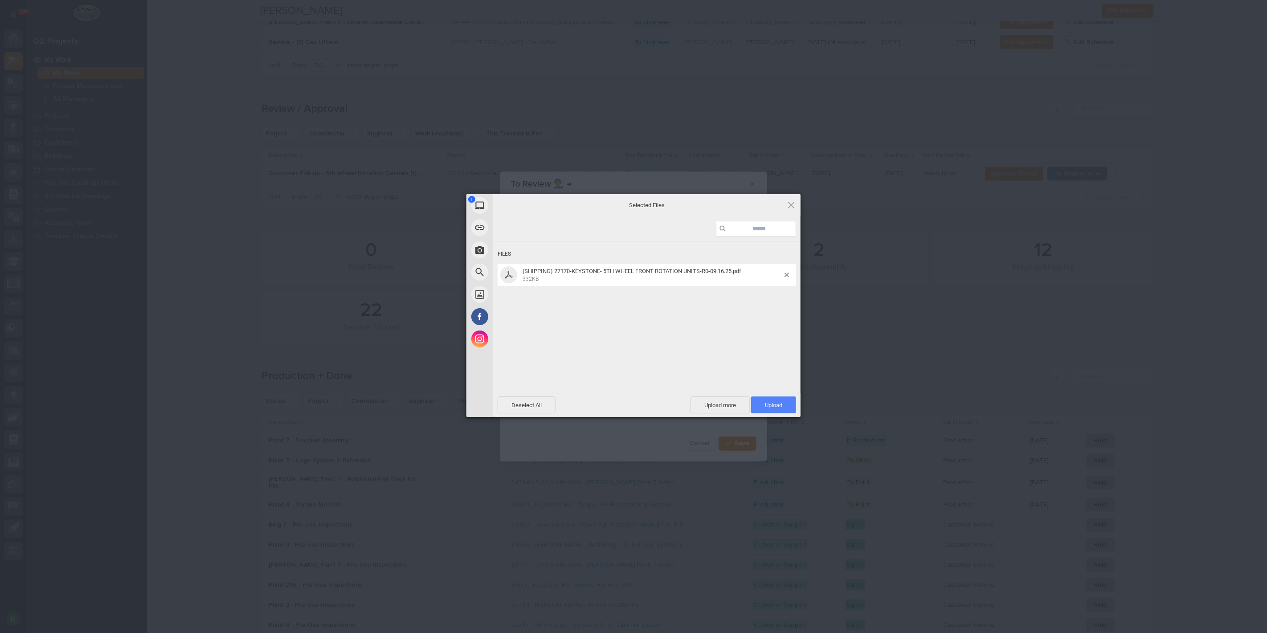
click at [767, 406] on span "Upload 1" at bounding box center [773, 405] width 17 height 7
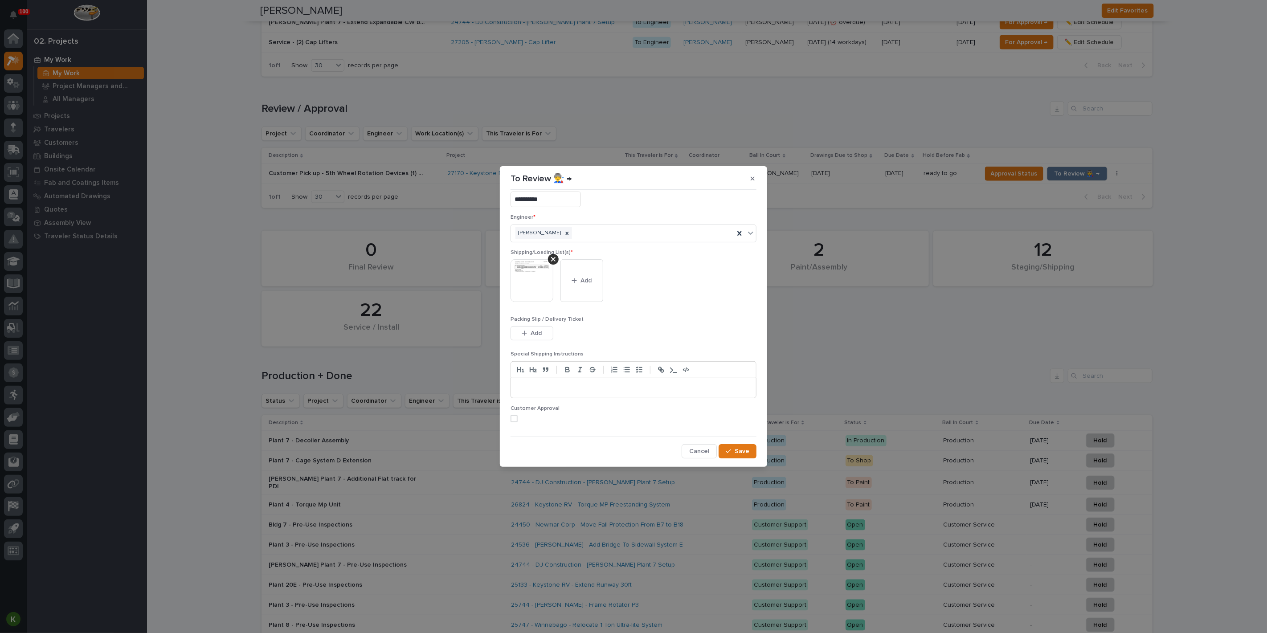
scroll to position [58, 0]
click at [517, 415] on span at bounding box center [513, 418] width 7 height 7
click at [726, 453] on div "button" at bounding box center [730, 451] width 9 height 6
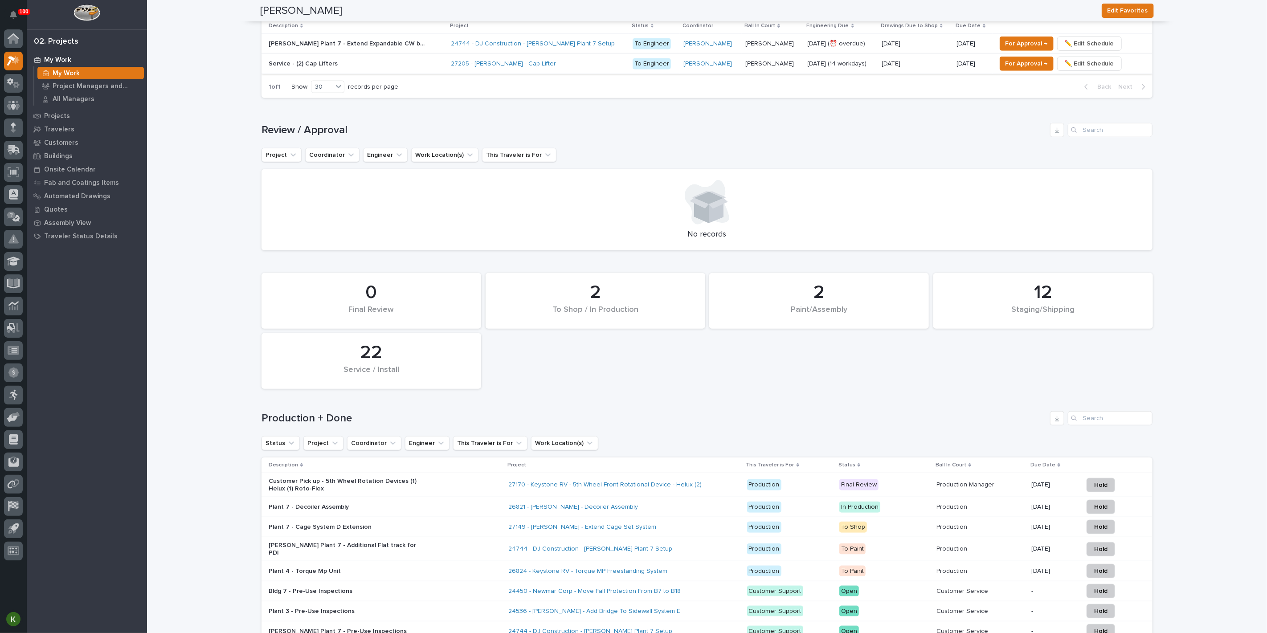
scroll to position [453, 0]
